Goal: Find specific page/section: Find specific page/section

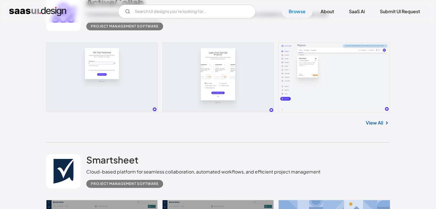
scroll to position [159, 0]
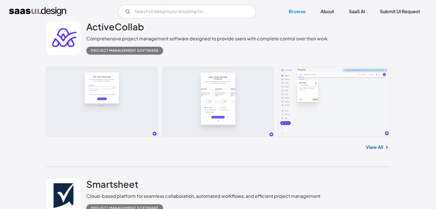
click at [378, 147] on link "View All" at bounding box center [374, 147] width 17 height 7
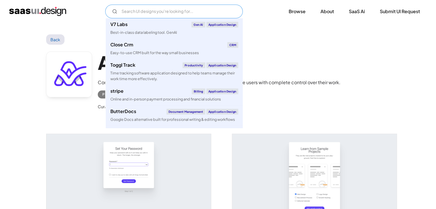
click at [188, 13] on input "Email Form" at bounding box center [174, 12] width 138 height 14
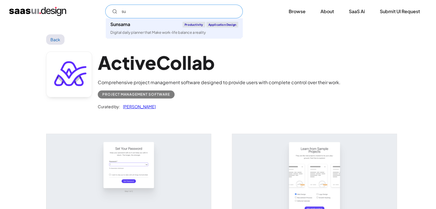
type input "s"
